Goal: Entertainment & Leisure: Browse casually

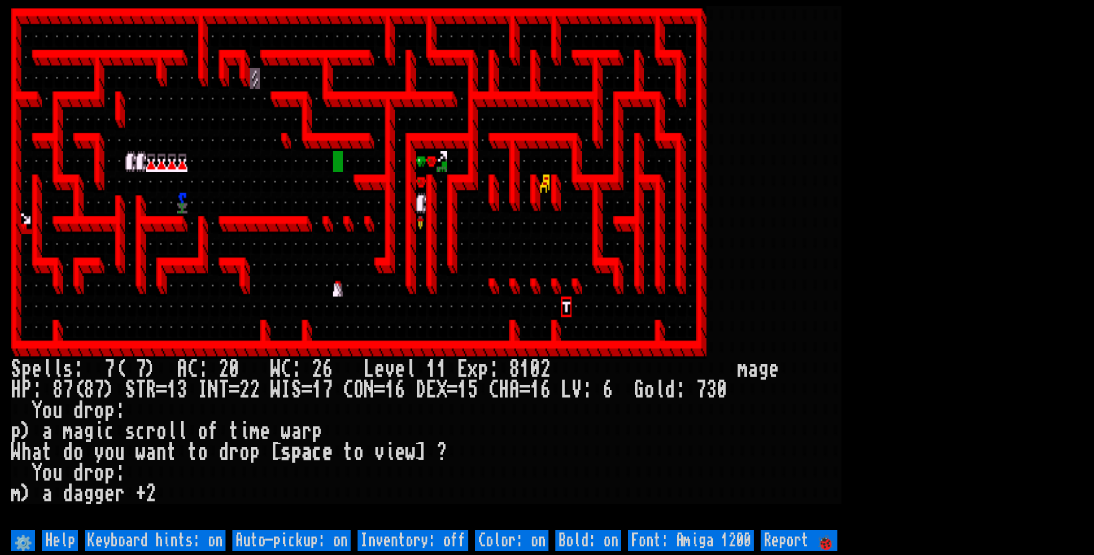
click at [337, 538] on off "Auto-pickup: on" at bounding box center [291, 540] width 118 height 21
type off "Auto-pickup: off"
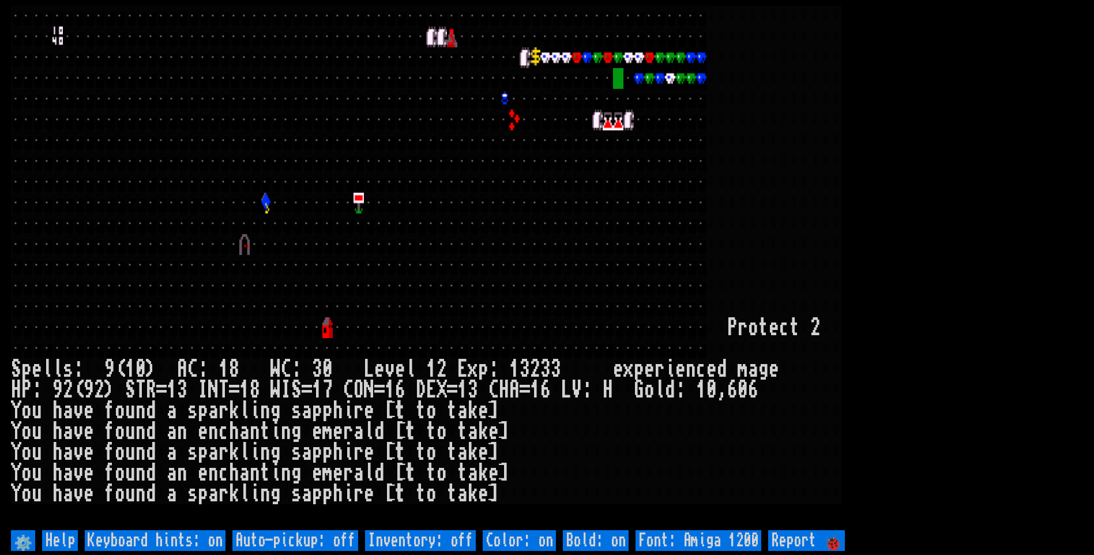
click at [333, 540] on off "Auto-pickup: off" at bounding box center [295, 540] width 126 height 21
type off "Auto-pickup: on"
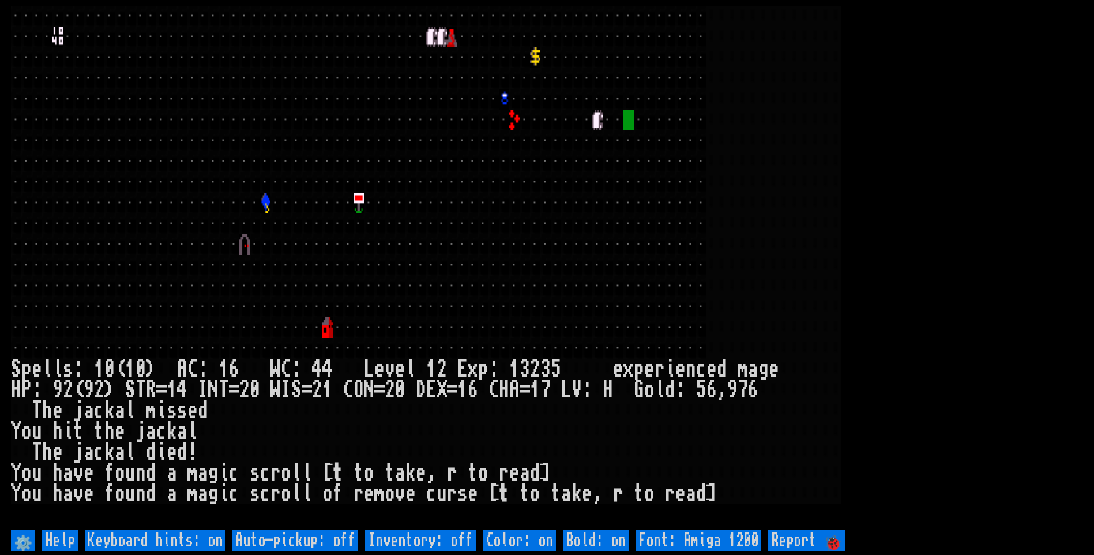
click at [523, 186] on div at bounding box center [524, 182] width 10 height 21
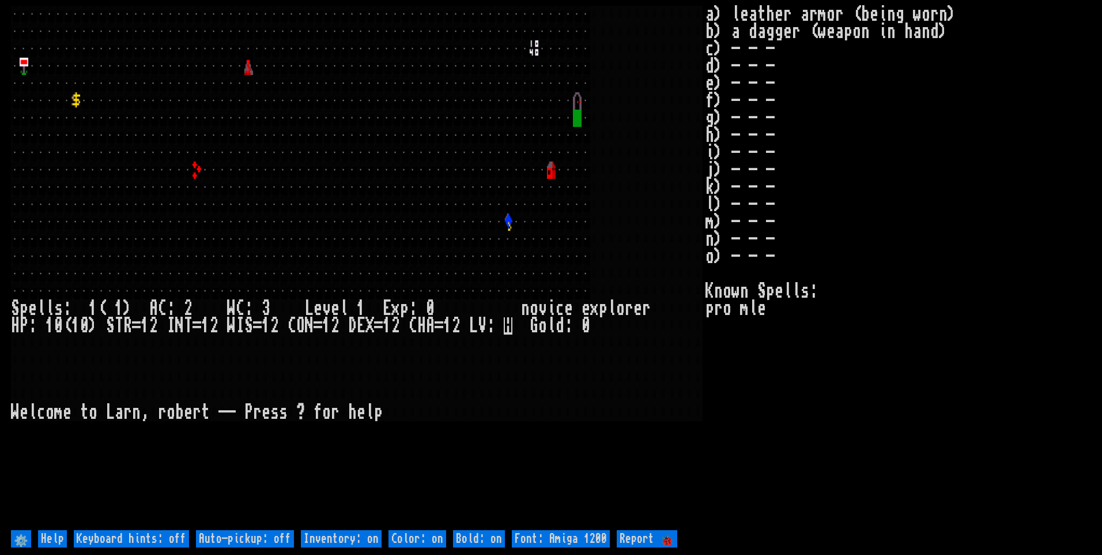
click at [270, 538] on off "Auto-pickup: off" at bounding box center [245, 538] width 98 height 17
type off "Auto-pickup: on"
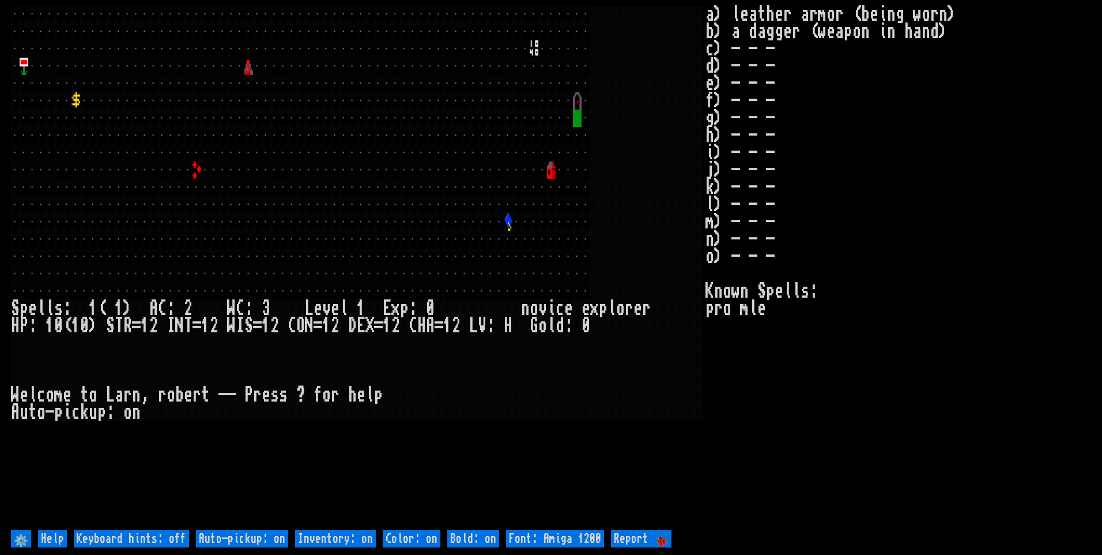
click at [323, 537] on on "Inventory: on" at bounding box center [335, 538] width 81 height 17
type on "Inventory: off"
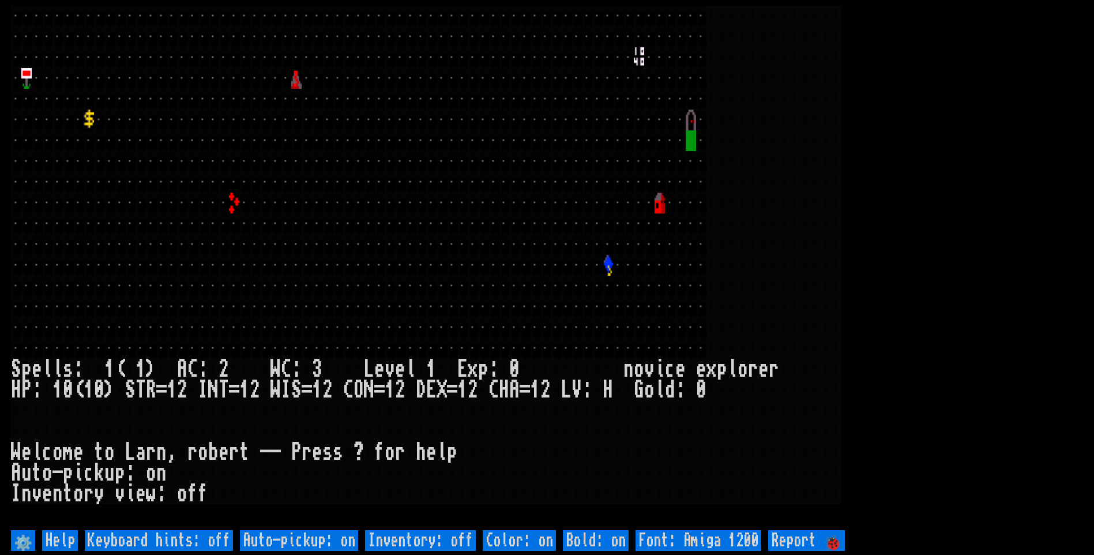
click at [1020, 172] on larn at bounding box center [547, 266] width 1072 height 521
